Goal: Information Seeking & Learning: Compare options

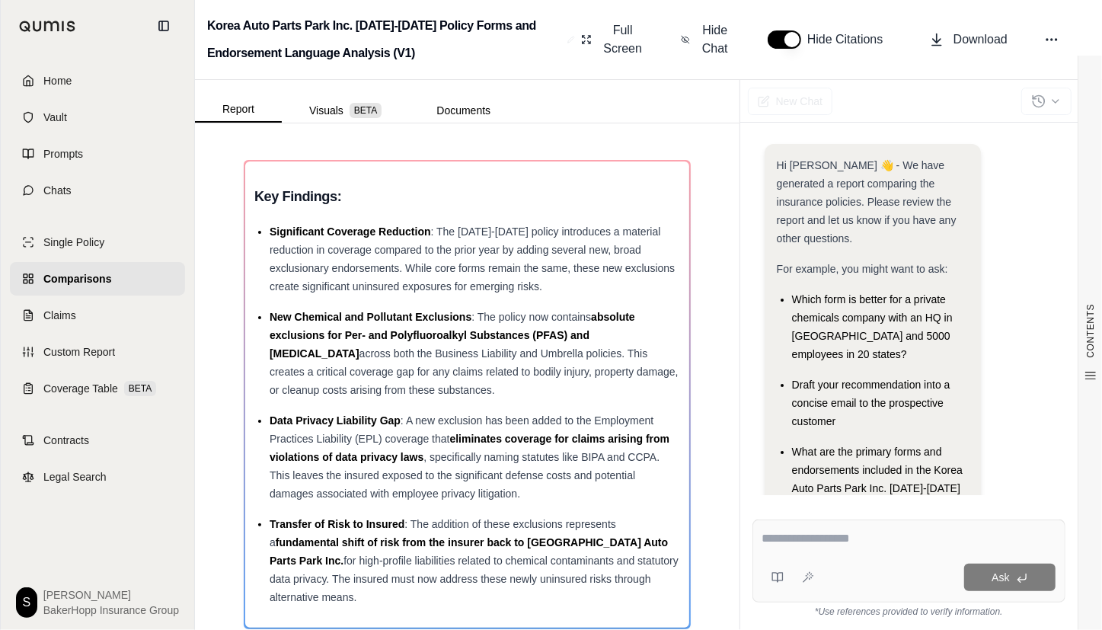
click at [764, 549] on div at bounding box center [908, 541] width 293 height 24
click at [780, 539] on textarea at bounding box center [908, 538] width 293 height 18
paste textarea "**********"
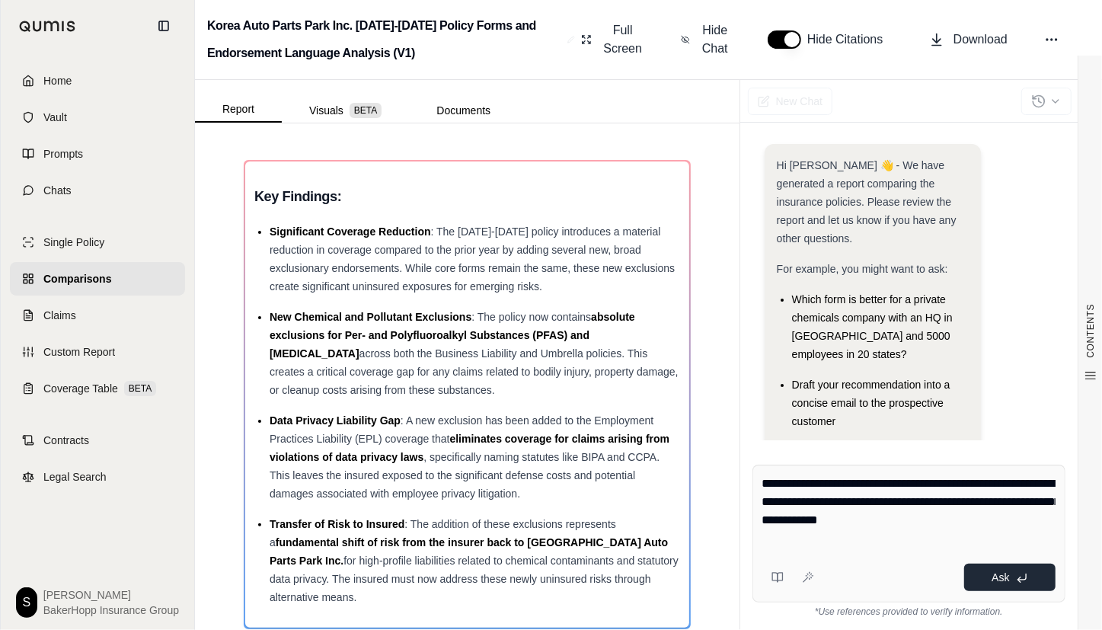
type textarea "**********"
click at [995, 573] on span "Ask" at bounding box center [1001, 577] width 18 height 12
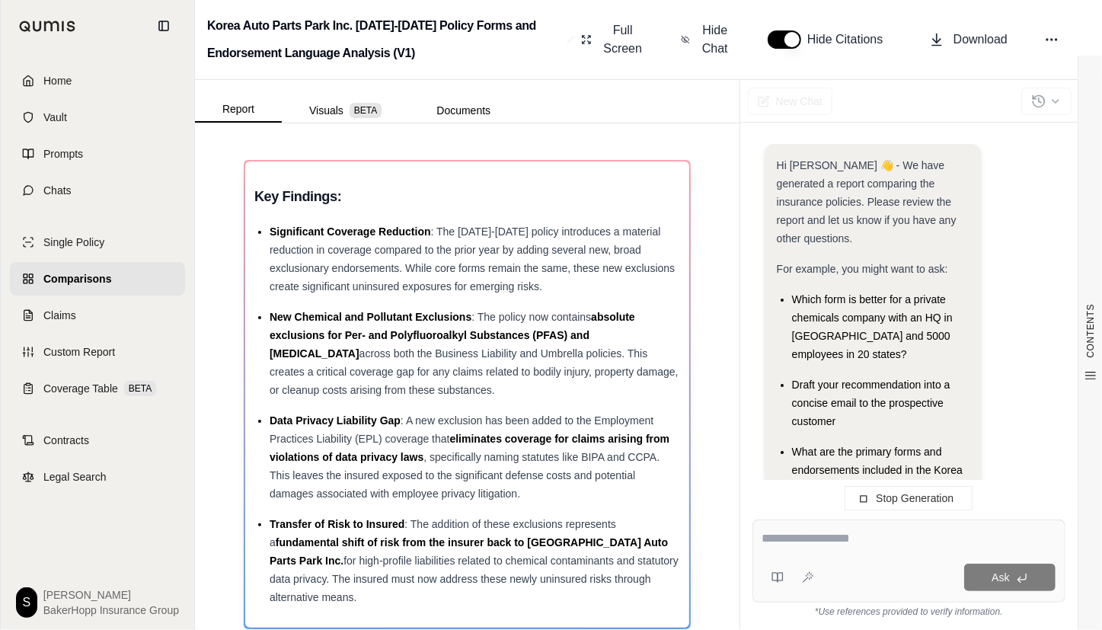
scroll to position [336, 0]
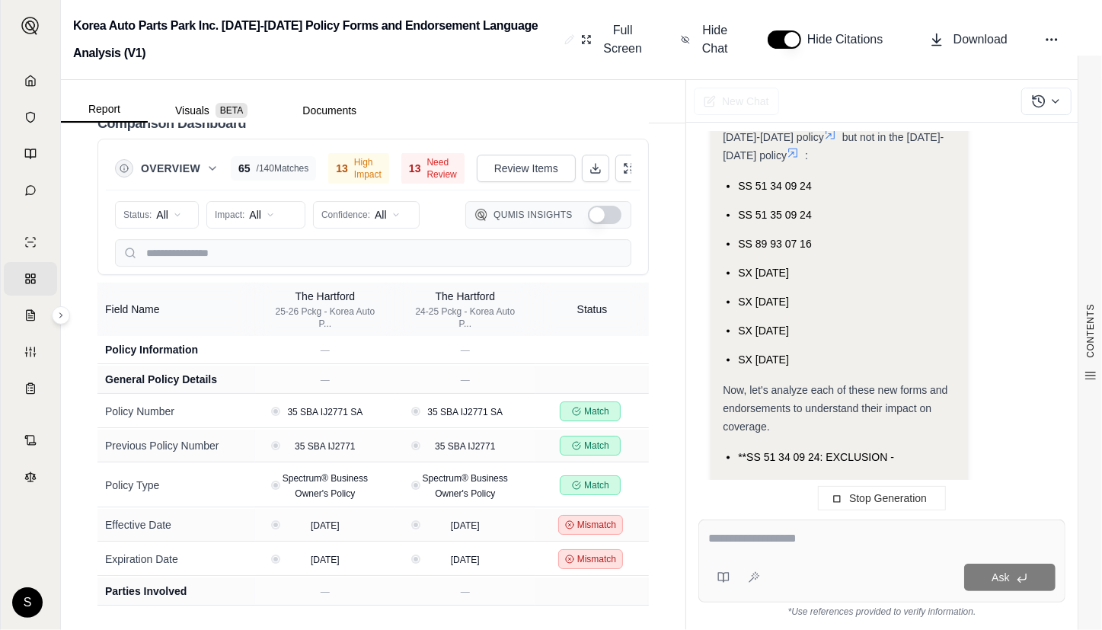
scroll to position [346, 0]
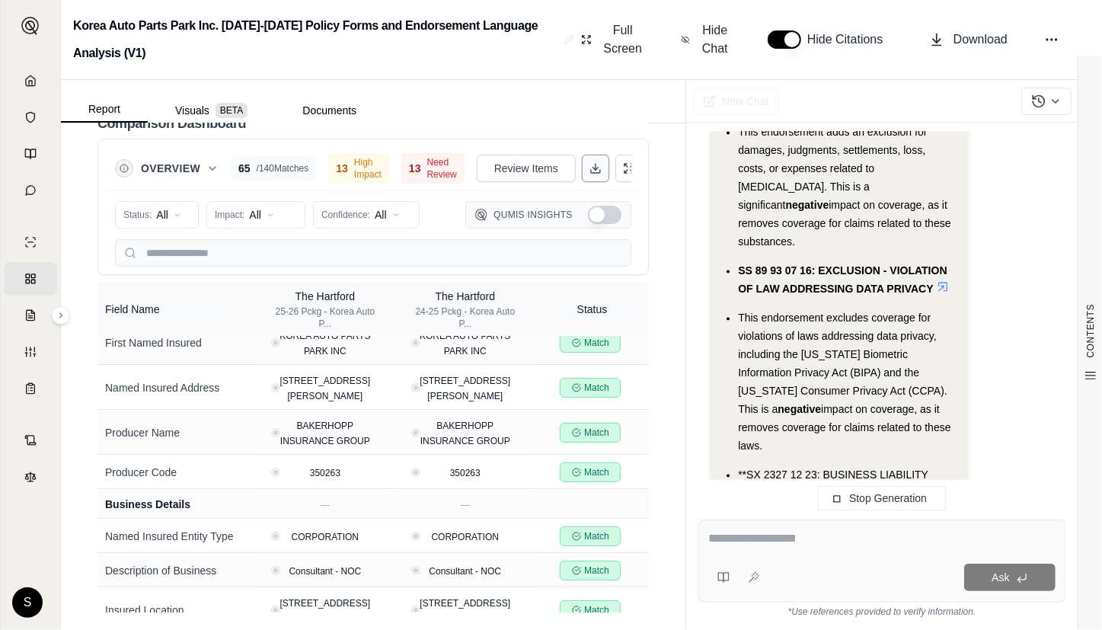
click at [593, 168] on polyline at bounding box center [595, 169] width 5 height 2
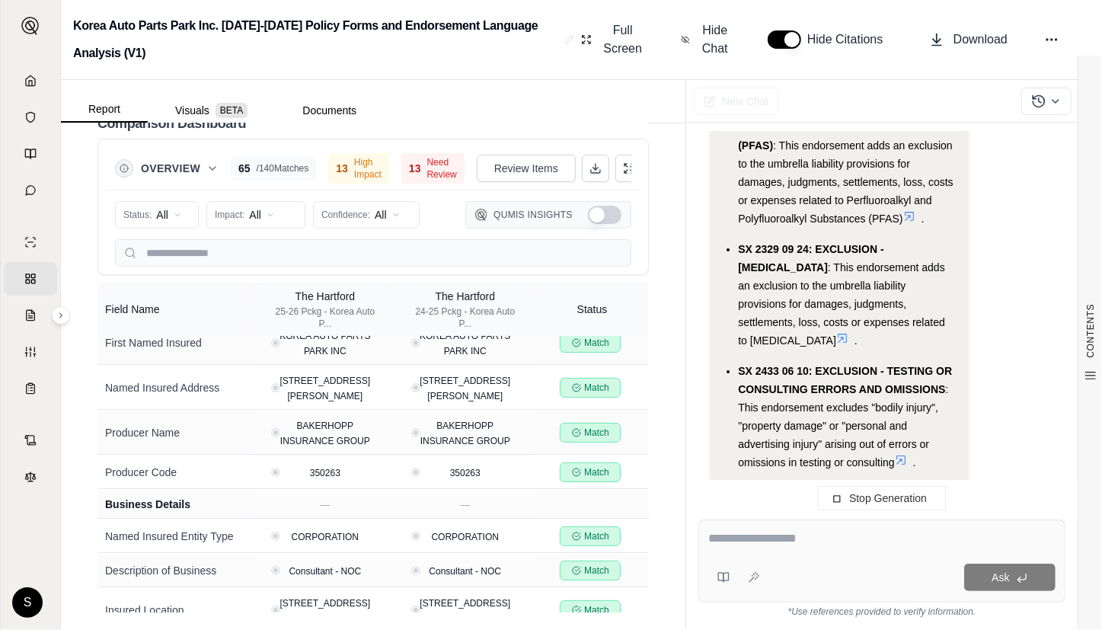
scroll to position [4173, 0]
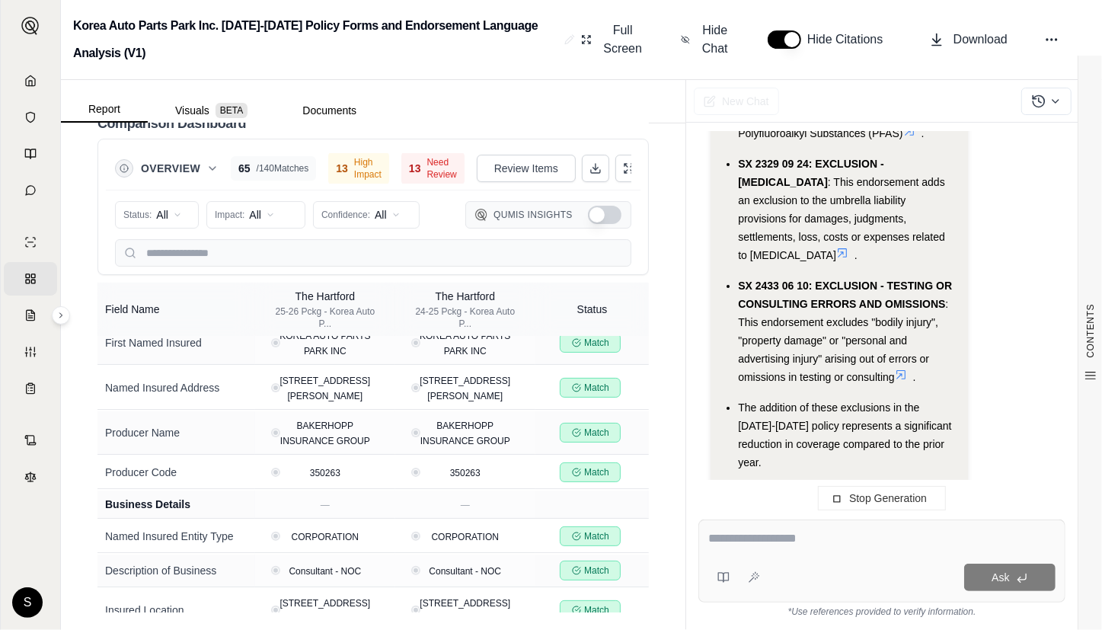
click at [936, 484] on div "I am confident that this analysis is thorough and accurate. I have double-check…" at bounding box center [839, 511] width 232 height 55
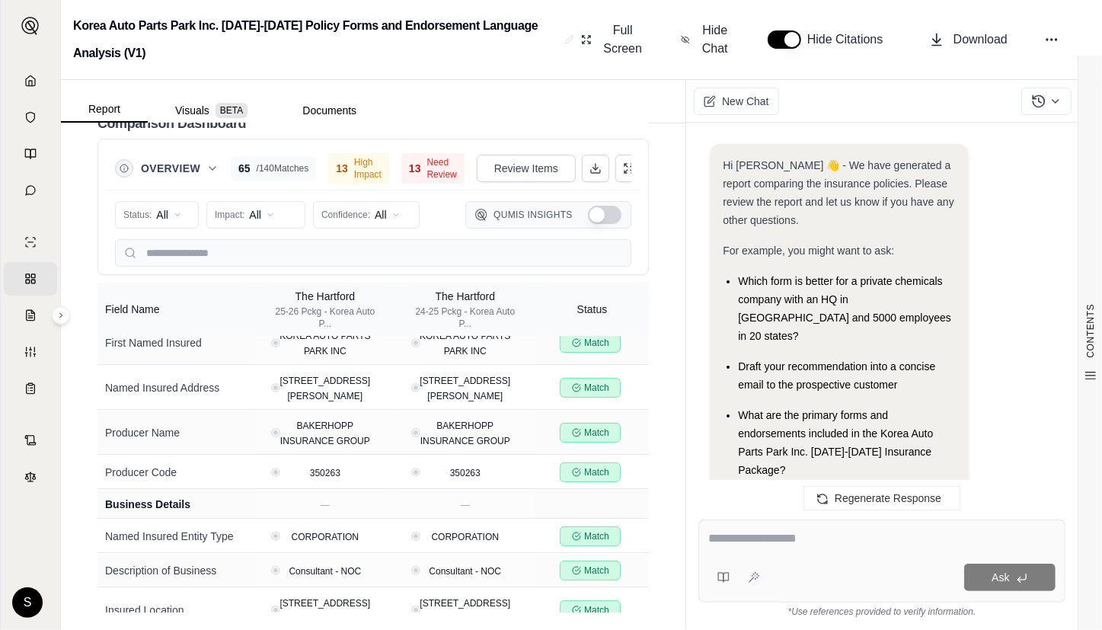
drag, startPoint x: 931, startPoint y: 436, endPoint x: 811, endPoint y: 436, distance: 120.3
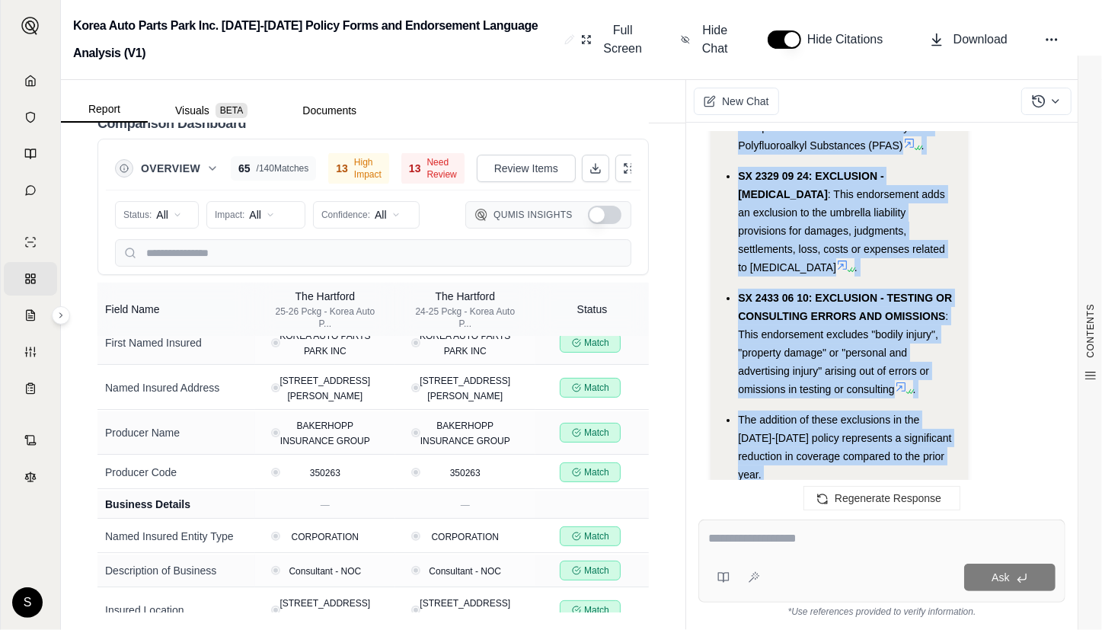
scroll to position [4231, 0]
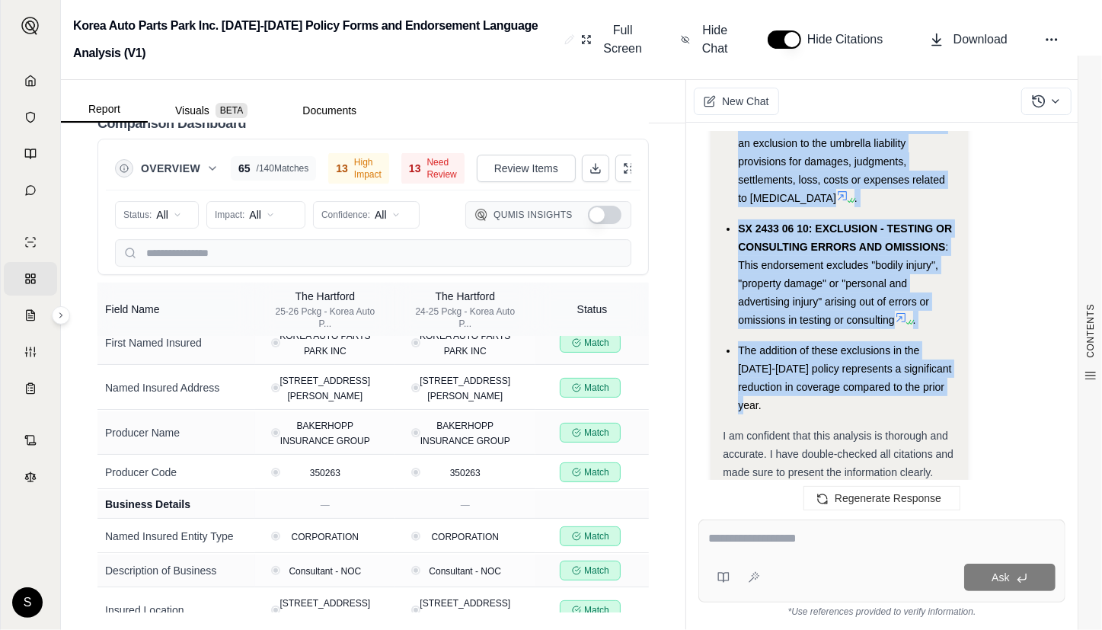
drag, startPoint x: 724, startPoint y: 219, endPoint x: 926, endPoint y: 311, distance: 221.9
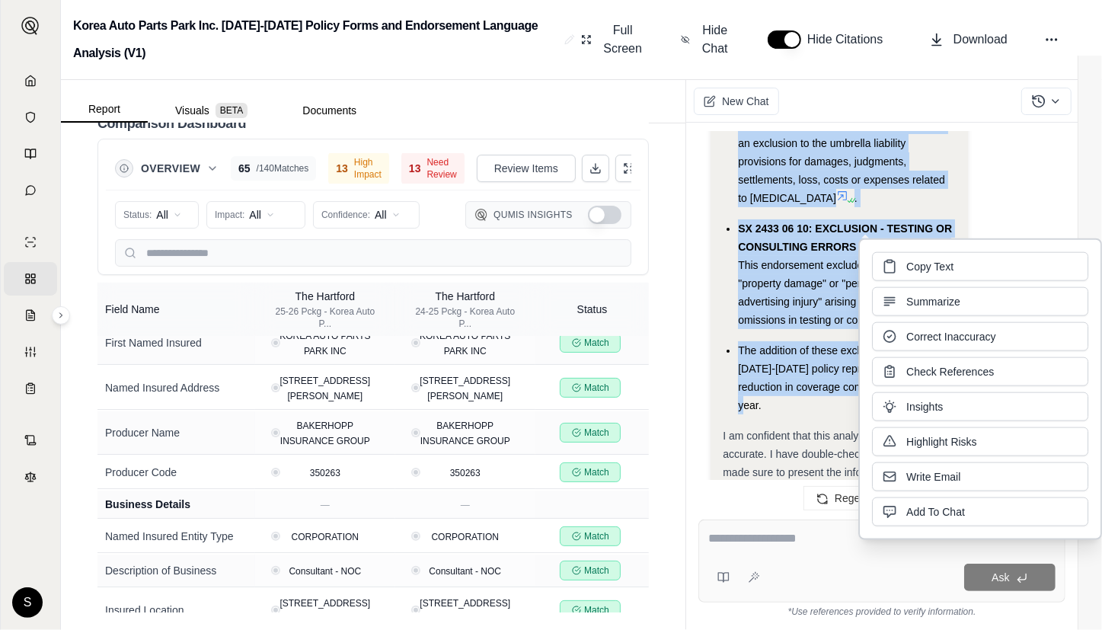
copy div "Here's a detailed comparison of the changes in forms and endorsement language b…"
drag, startPoint x: 21, startPoint y: 81, endPoint x: 11, endPoint y: 77, distance: 11.3
click at [21, 81] on link "Home" at bounding box center [30, 81] width 53 height 34
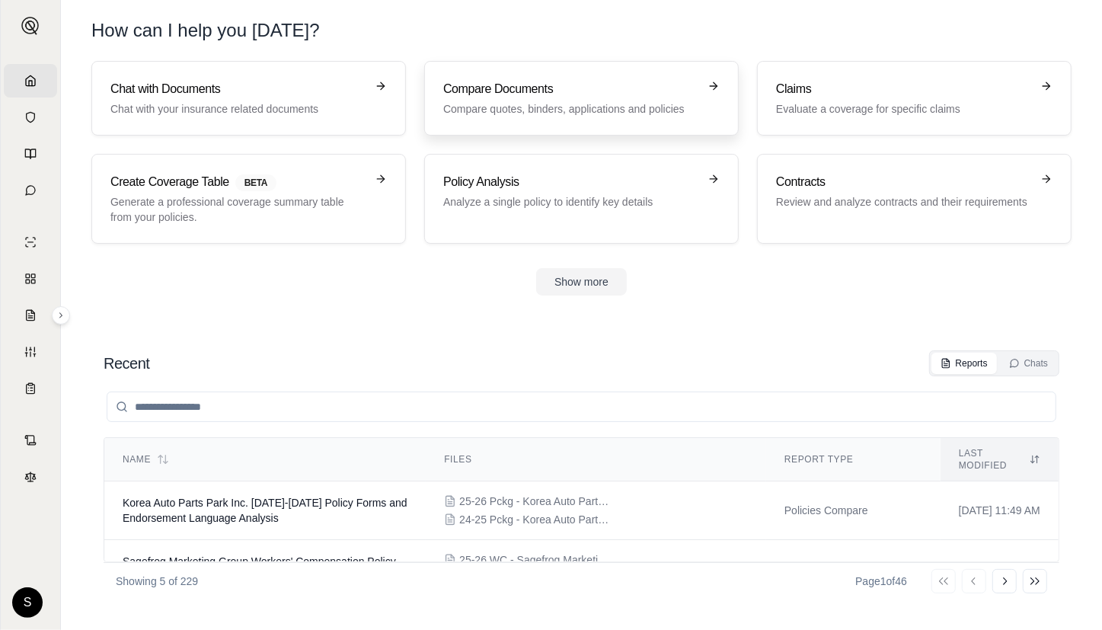
click at [520, 120] on link "Compare Documents Compare quotes, binders, applications and policies" at bounding box center [581, 98] width 315 height 75
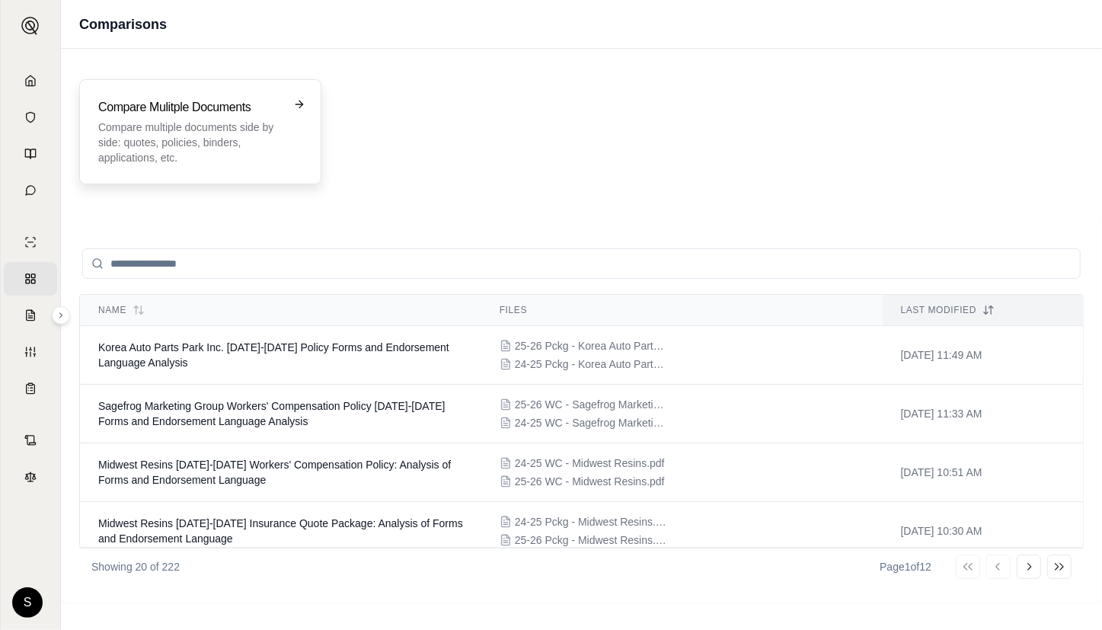
click at [199, 118] on div "Compare Mulitple Documents Compare multiple documents side by side: quotes, pol…" at bounding box center [189, 131] width 183 height 67
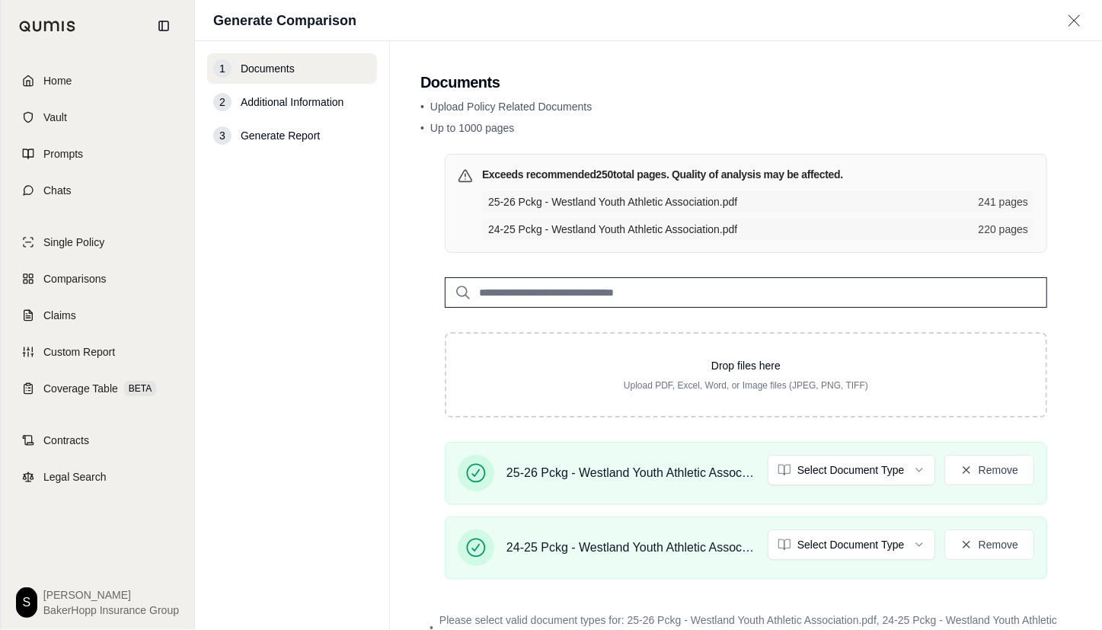
click at [880, 473] on html "Home Vault Prompts Chats Single Policy Comparisons Claims Custom Report Coverag…" at bounding box center [551, 315] width 1102 height 630
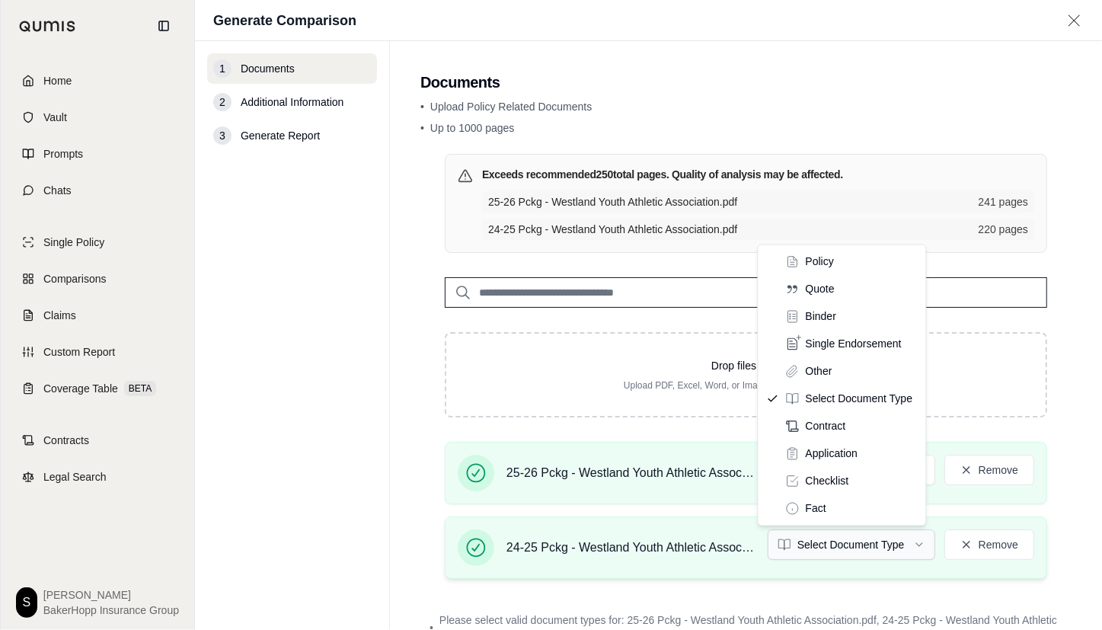
click at [860, 546] on html "Home Vault Prompts Chats Single Policy Comparisons Claims Custom Report Coverag…" at bounding box center [551, 315] width 1102 height 630
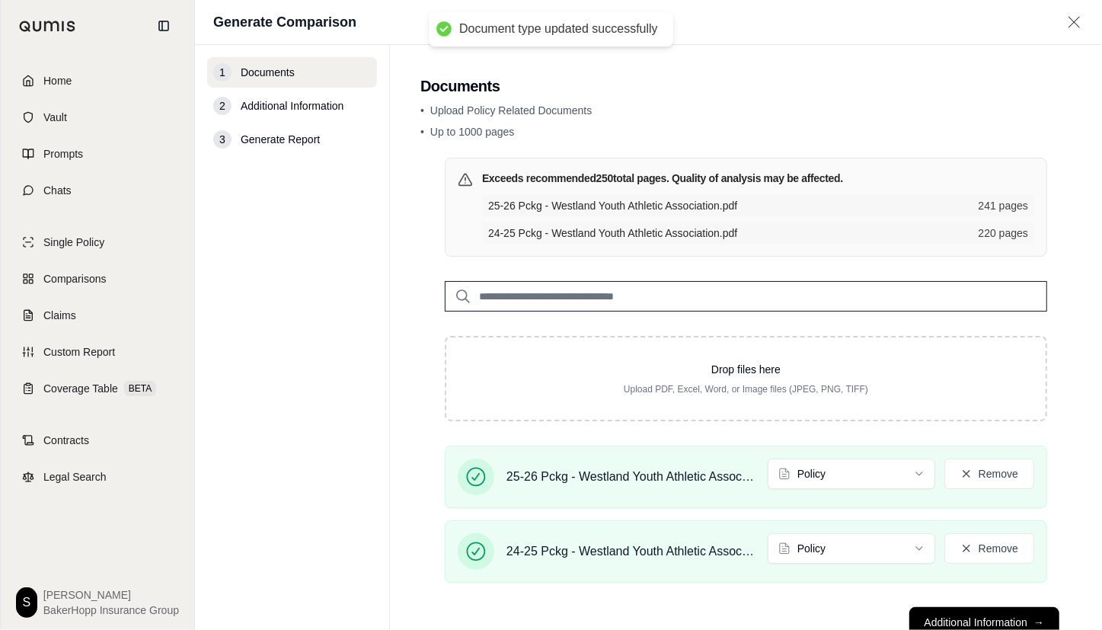
click at [947, 610] on button "Additional Information →" at bounding box center [984, 622] width 150 height 30
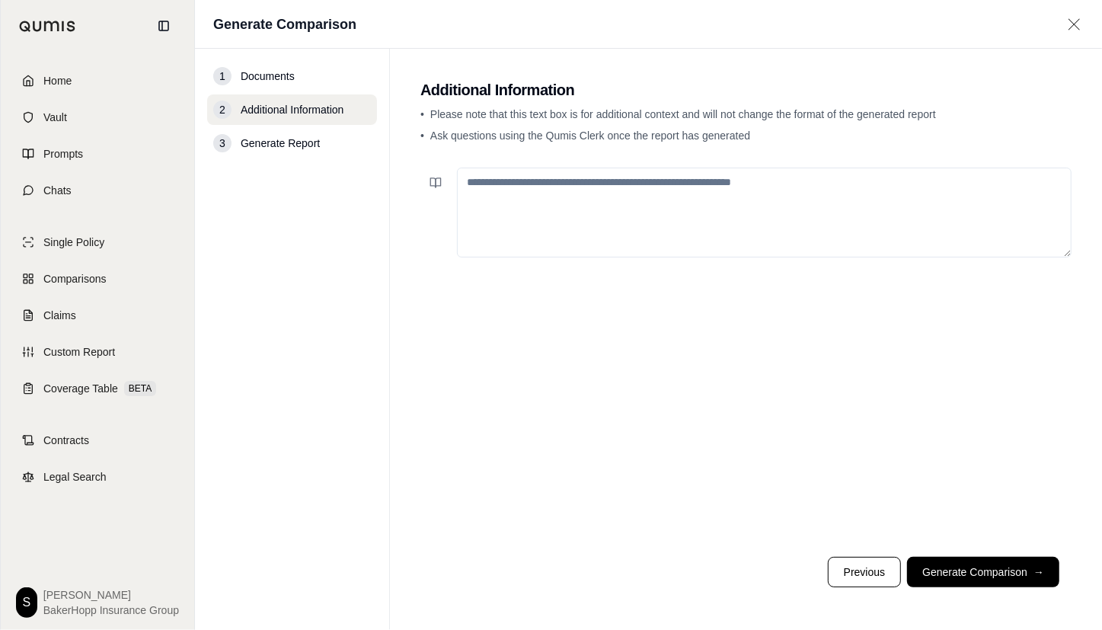
click at [752, 206] on textarea at bounding box center [764, 213] width 615 height 90
paste textarea "**********"
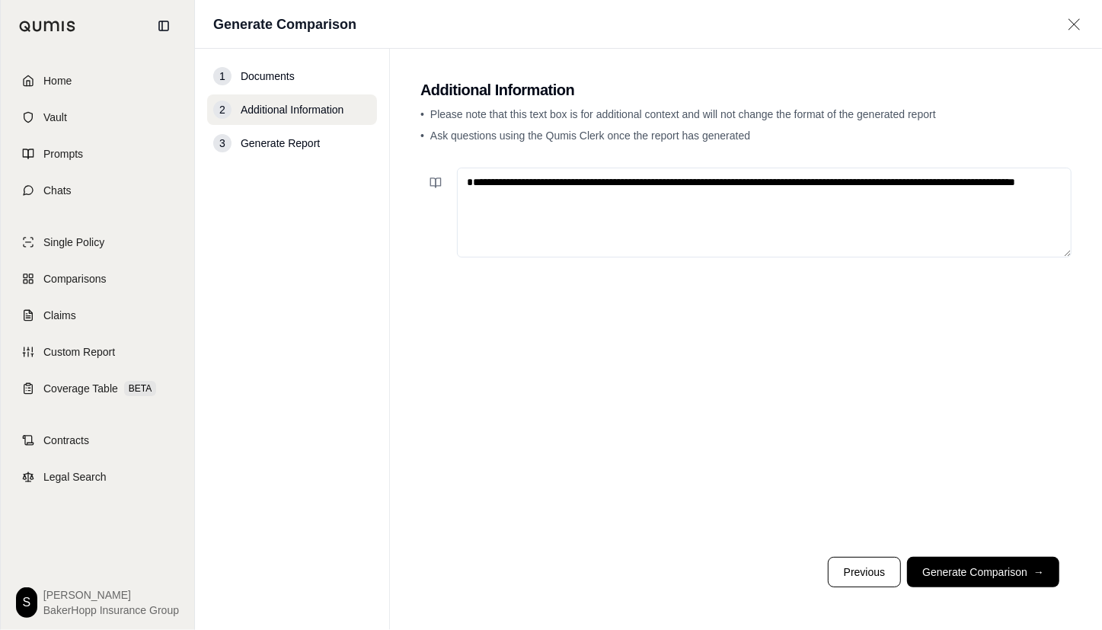
click at [465, 196] on textarea "**********" at bounding box center [764, 213] width 615 height 90
type textarea "**********"
click at [989, 571] on button "Generate Comparison →" at bounding box center [983, 572] width 152 height 30
